Goal: Task Accomplishment & Management: Manage account settings

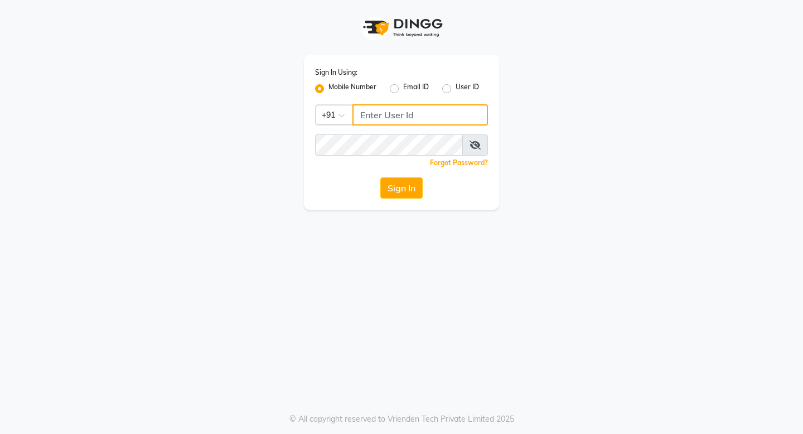
type input "9728722000"
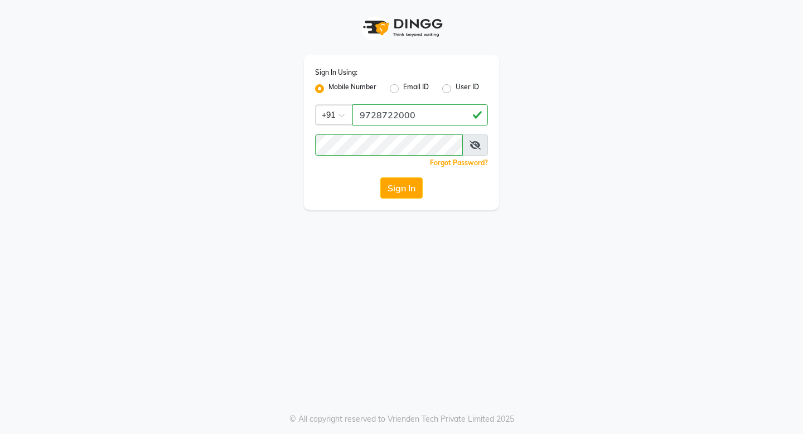
click at [556, 186] on div "Sign In Using: Mobile Number Email ID User ID Country Code × [PHONE_NUMBER] Rem…" at bounding box center [402, 105] width 636 height 210
click at [411, 177] on div "Sign In Using: Mobile Number Email ID User ID Country Code × [PHONE_NUMBER] Rem…" at bounding box center [401, 132] width 195 height 155
click at [405, 192] on button "Sign In" at bounding box center [402, 187] width 42 height 21
